Goal: Check status

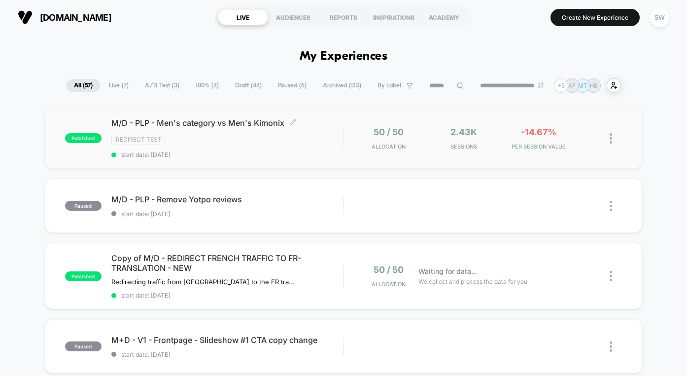
click at [299, 152] on span "start date: [DATE]" at bounding box center [227, 154] width 232 height 7
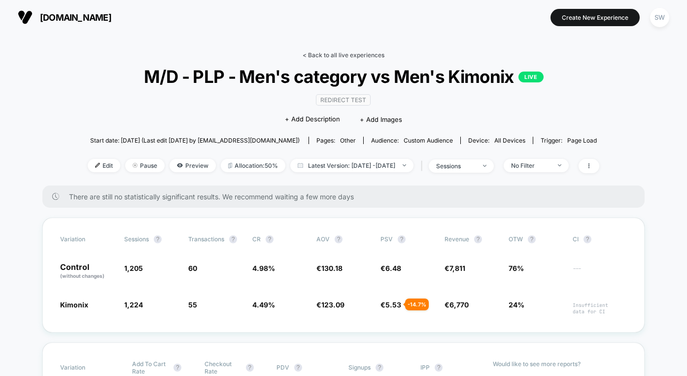
click at [321, 55] on link "< Back to all live experiences" at bounding box center [344, 54] width 82 height 7
